Goal: Task Accomplishment & Management: Use online tool/utility

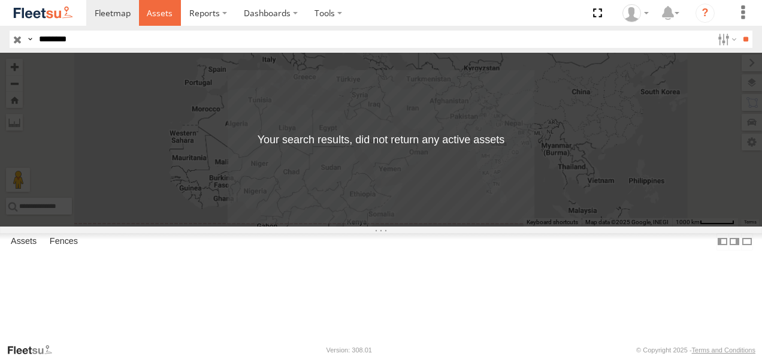
click at [165, 11] on span at bounding box center [160, 12] width 26 height 11
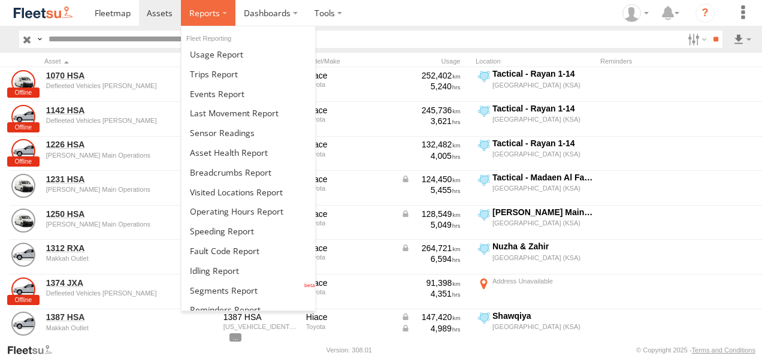
click at [220, 14] on label at bounding box center [208, 13] width 54 height 26
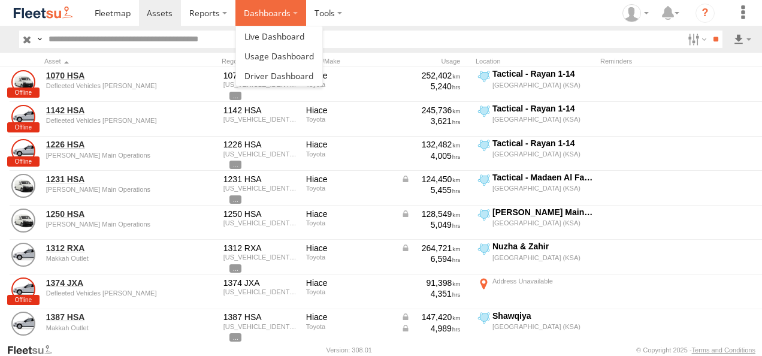
click at [261, 13] on label "Dashboards" at bounding box center [270, 13] width 71 height 26
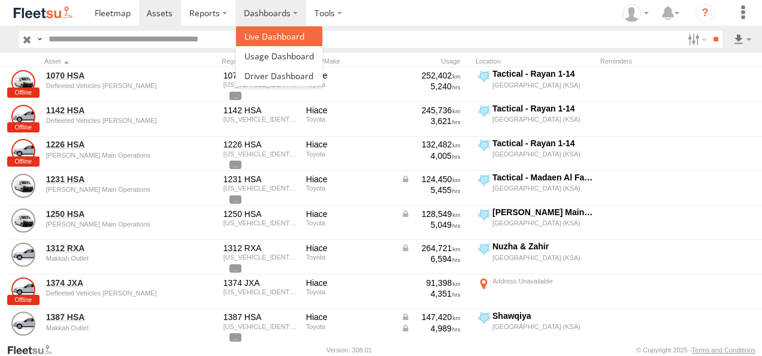
click at [280, 35] on span at bounding box center [274, 36] width 60 height 11
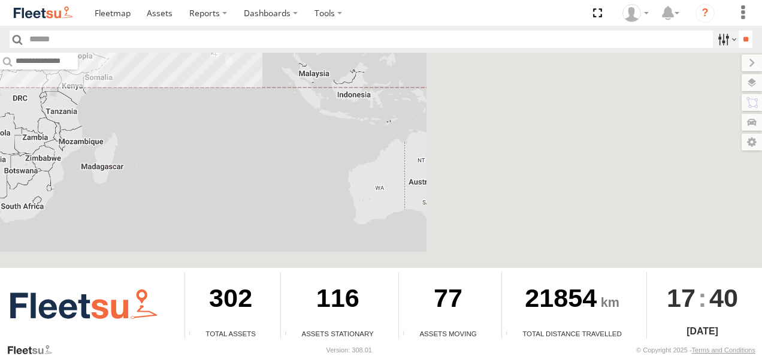
click at [725, 41] on label at bounding box center [725, 39] width 26 height 17
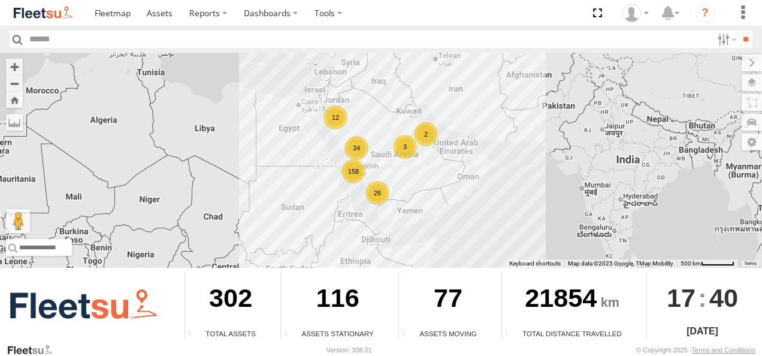
scroll to position [50, 0]
click at [0, 0] on span "Yanbu Outlet" at bounding box center [0, 0] width 0 height 0
click at [739, 38] on input "**" at bounding box center [745, 39] width 14 height 17
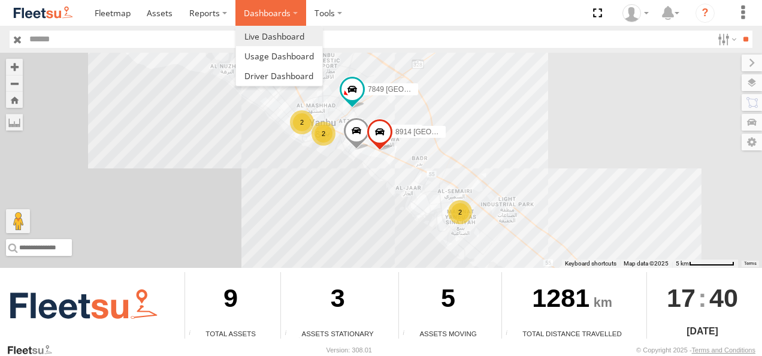
click at [292, 14] on label "Dashboards" at bounding box center [270, 13] width 71 height 26
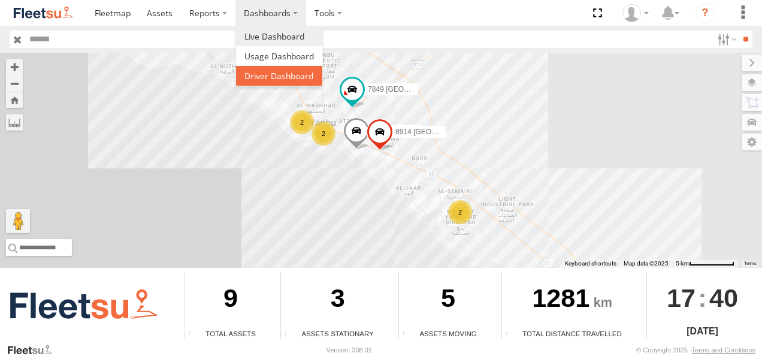
click at [253, 77] on span at bounding box center [278, 75] width 69 height 11
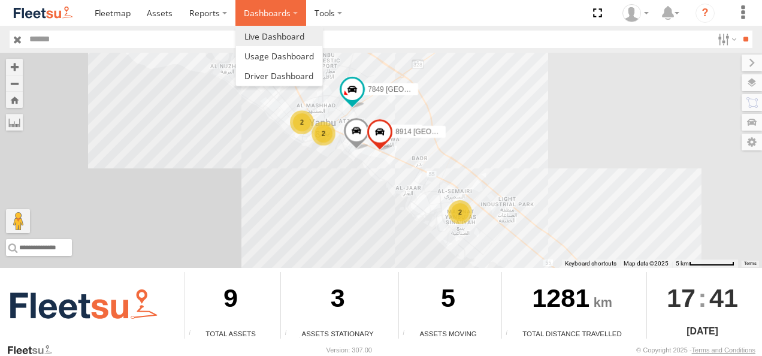
click at [280, 15] on label "Dashboards" at bounding box center [270, 13] width 71 height 26
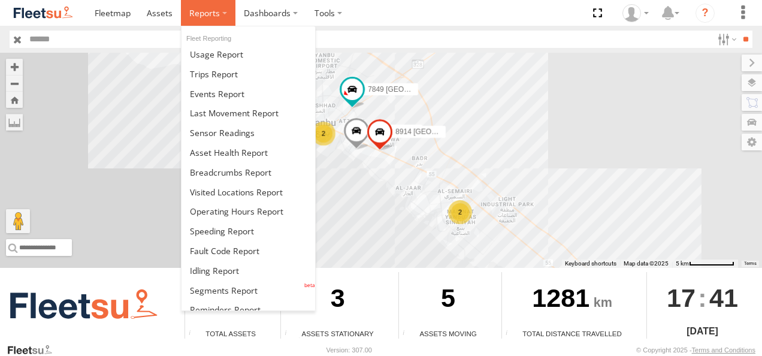
click at [212, 13] on span at bounding box center [204, 12] width 31 height 11
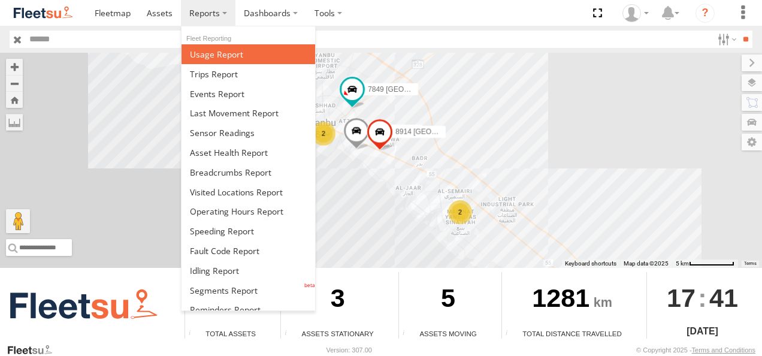
click at [214, 53] on span at bounding box center [216, 53] width 53 height 11
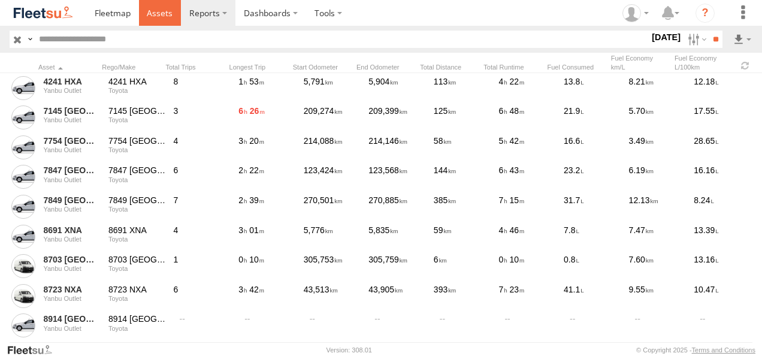
click at [170, 14] on span at bounding box center [160, 12] width 26 height 11
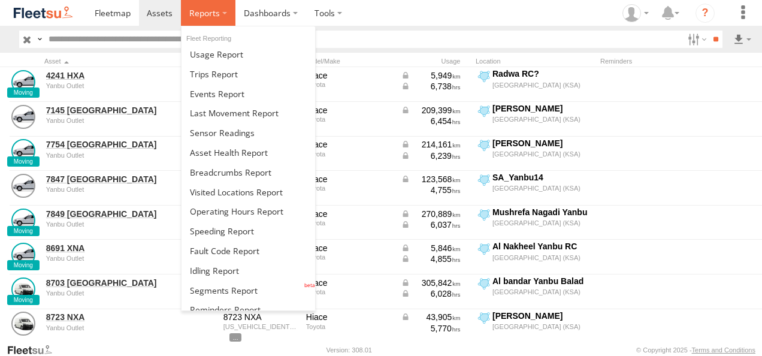
click at [223, 14] on label at bounding box center [208, 13] width 54 height 26
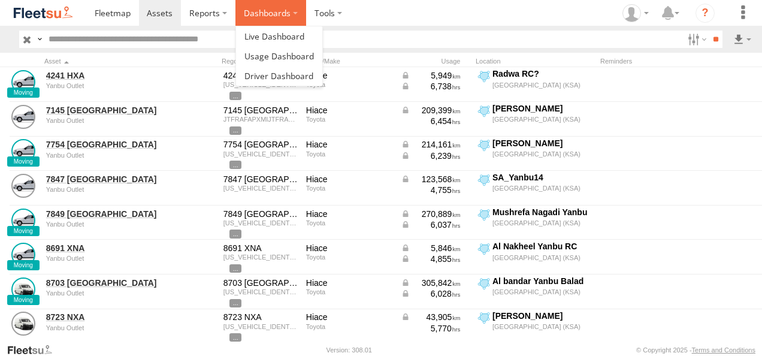
click at [286, 19] on label "Dashboards" at bounding box center [270, 13] width 71 height 26
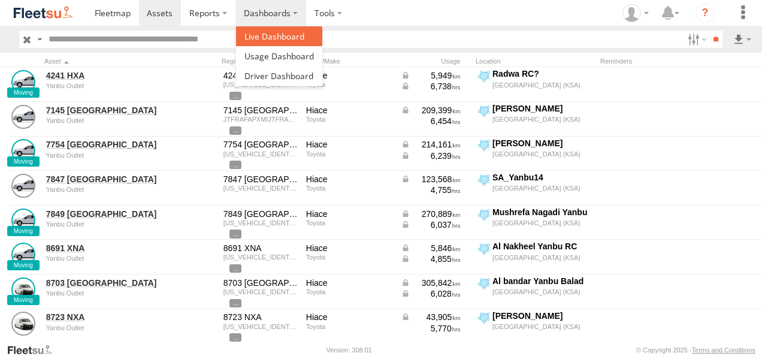
click at [284, 31] on span at bounding box center [274, 36] width 60 height 11
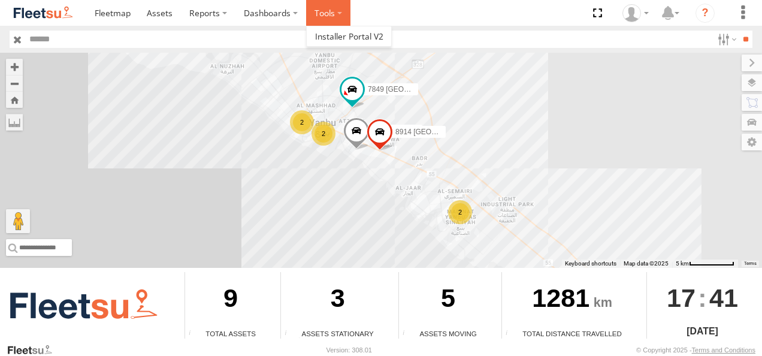
click at [332, 13] on label at bounding box center [328, 13] width 44 height 26
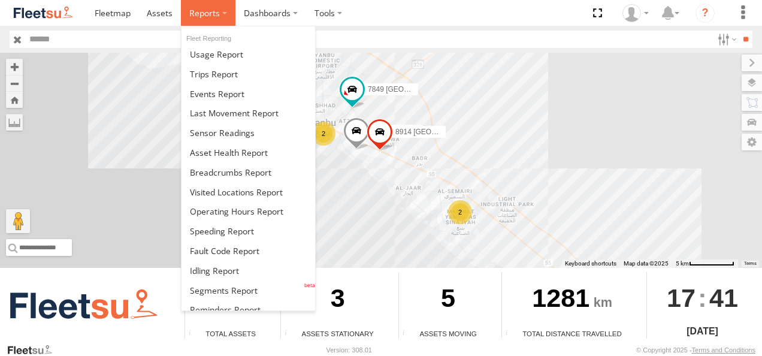
click at [209, 19] on label at bounding box center [208, 13] width 54 height 26
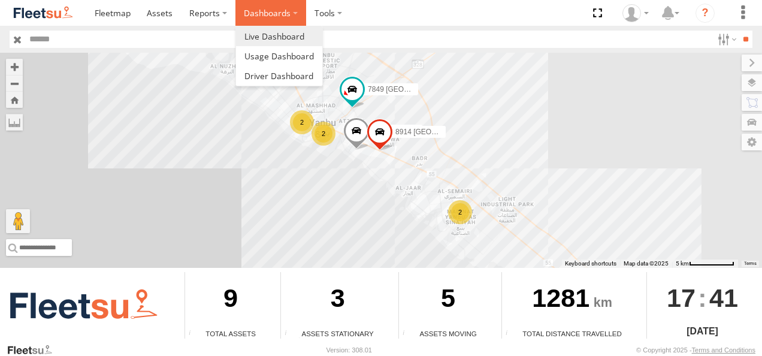
click at [272, 16] on label "Dashboards" at bounding box center [270, 13] width 71 height 26
